Goal: Task Accomplishment & Management: Use online tool/utility

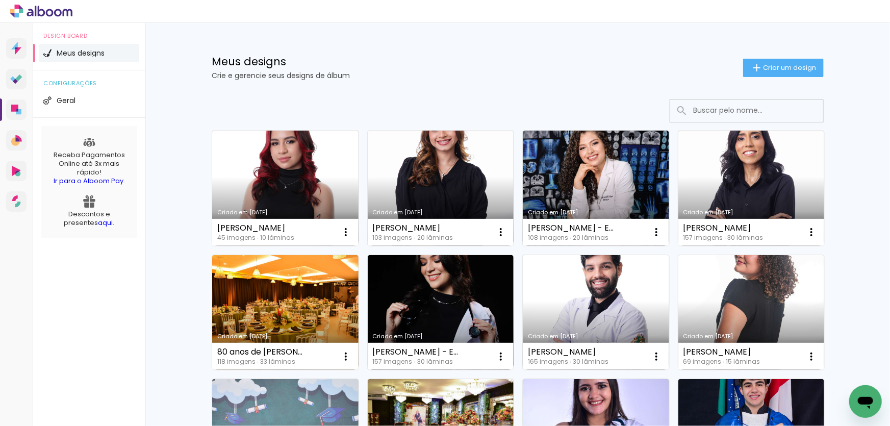
click at [724, 108] on input at bounding box center [760, 110] width 145 height 21
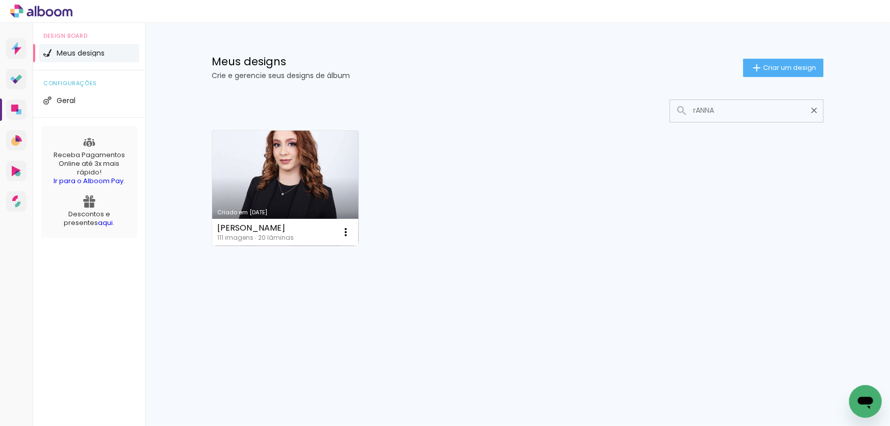
type input "rANNA"
type paper-input "rANNA"
click at [300, 164] on link "Criado em [DATE]" at bounding box center [285, 188] width 146 height 115
